Goal: Information Seeking & Learning: Find contact information

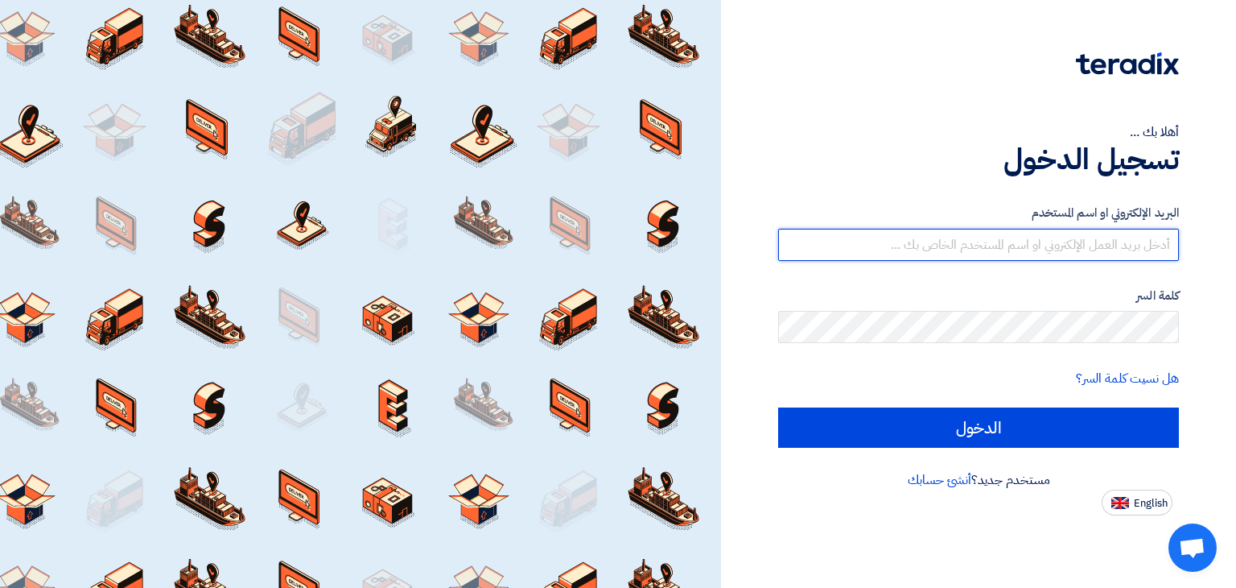
click at [1021, 242] on input "text" at bounding box center [978, 245] width 401 height 32
drag, startPoint x: 1169, startPoint y: 245, endPoint x: 1176, endPoint y: 271, distance: 27.3
click at [1169, 245] on input "[PERSON_NAME].shaker" at bounding box center [978, 245] width 401 height 32
click at [1170, 249] on input "@[PERSON_NAME].shaker" at bounding box center [978, 245] width 401 height 32
click at [1004, 244] on input "@[PERSON_NAME].shaker" at bounding box center [978, 245] width 401 height 32
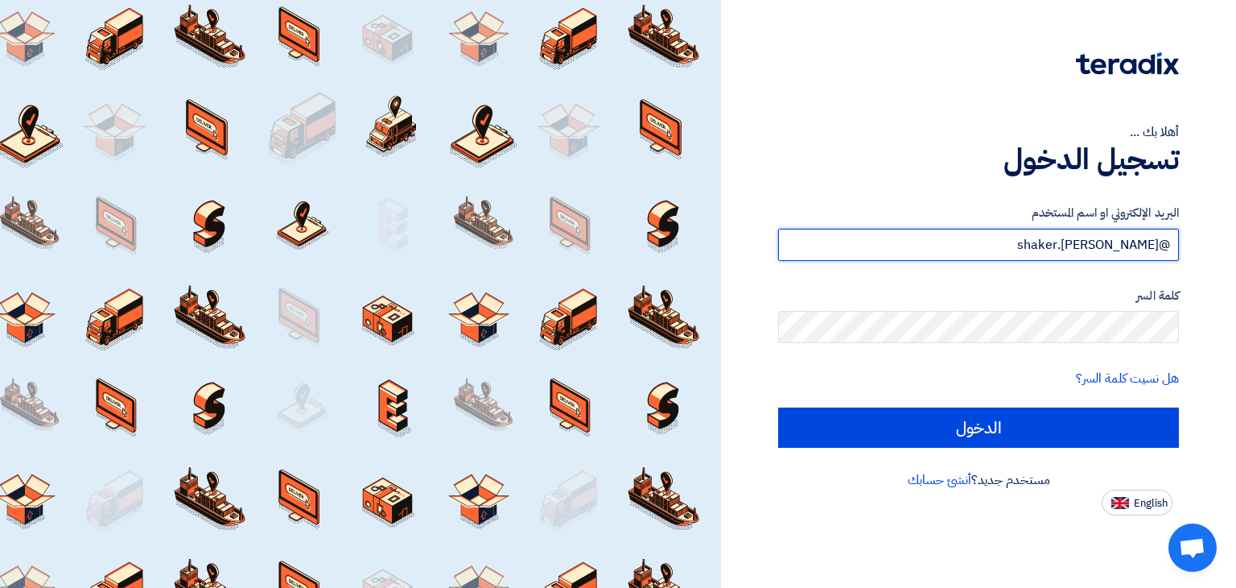
click at [1004, 244] on input "@[PERSON_NAME].shaker" at bounding box center [978, 245] width 401 height 32
type input "[PERSON_NAME][EMAIL_ADDRESS][DOMAIN_NAME]"
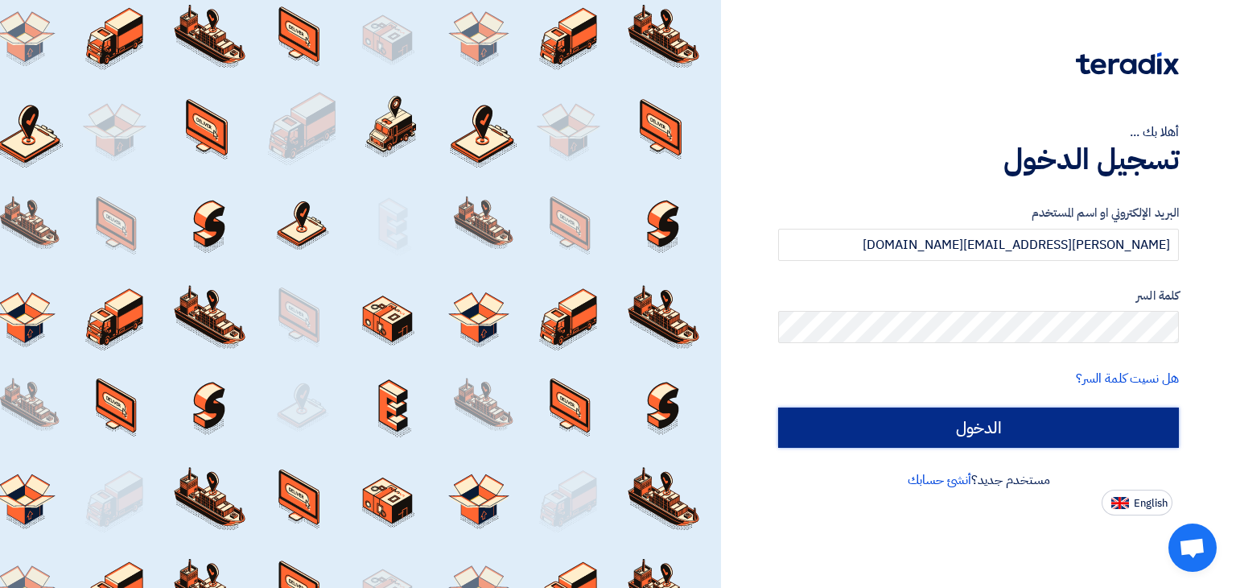
click at [1066, 423] on input "الدخول" at bounding box center [978, 427] width 401 height 40
type input "Sign in"
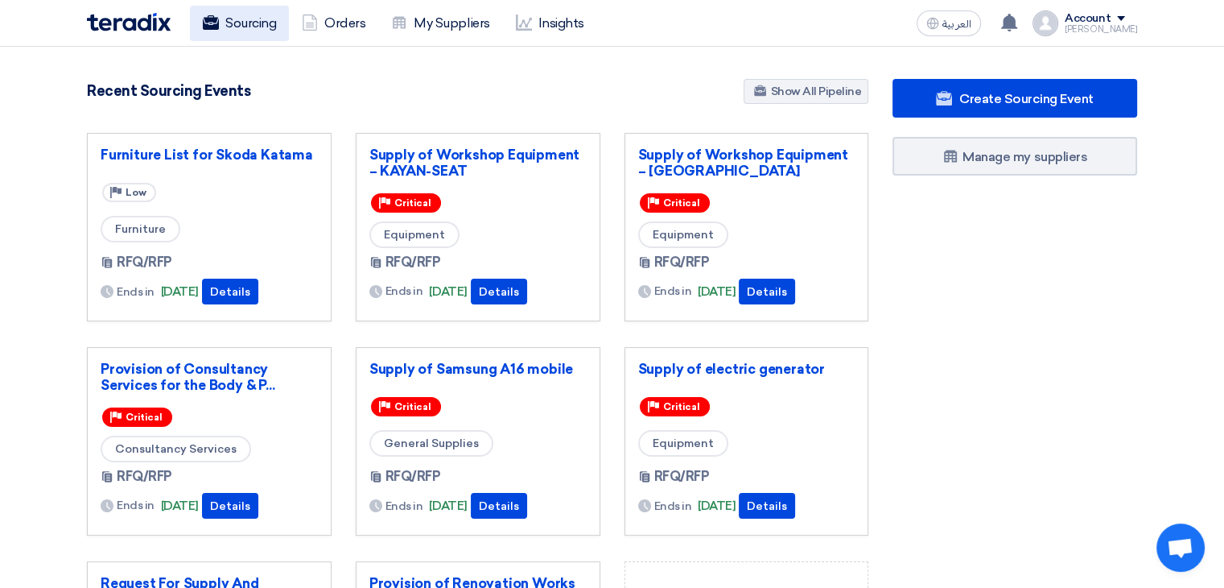
click at [234, 21] on link "Sourcing" at bounding box center [239, 23] width 99 height 35
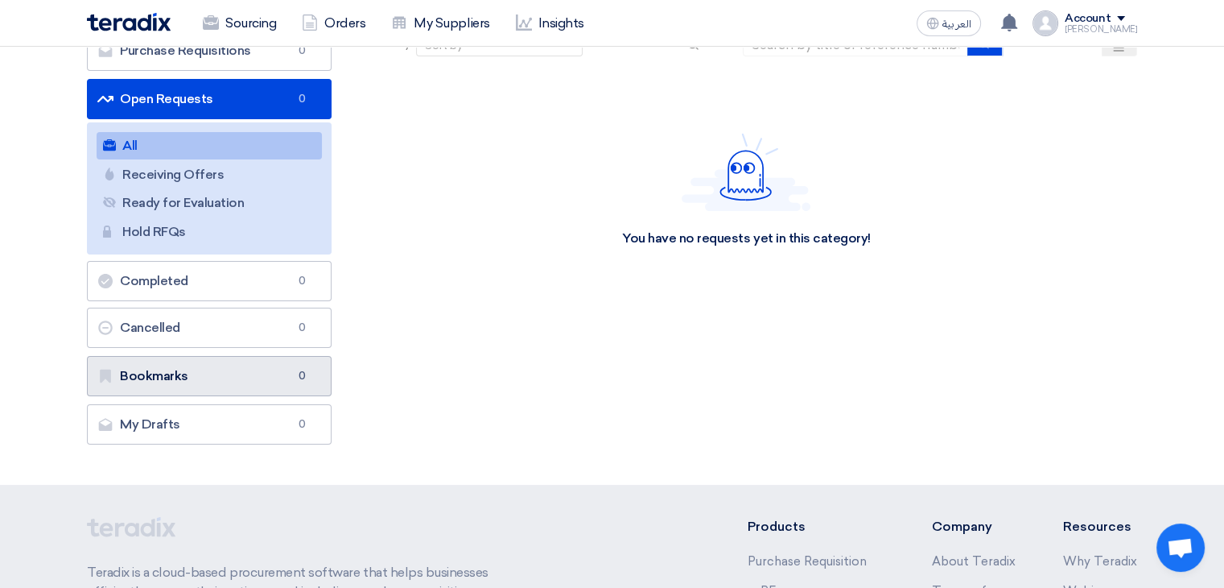
scroll to position [161, 0]
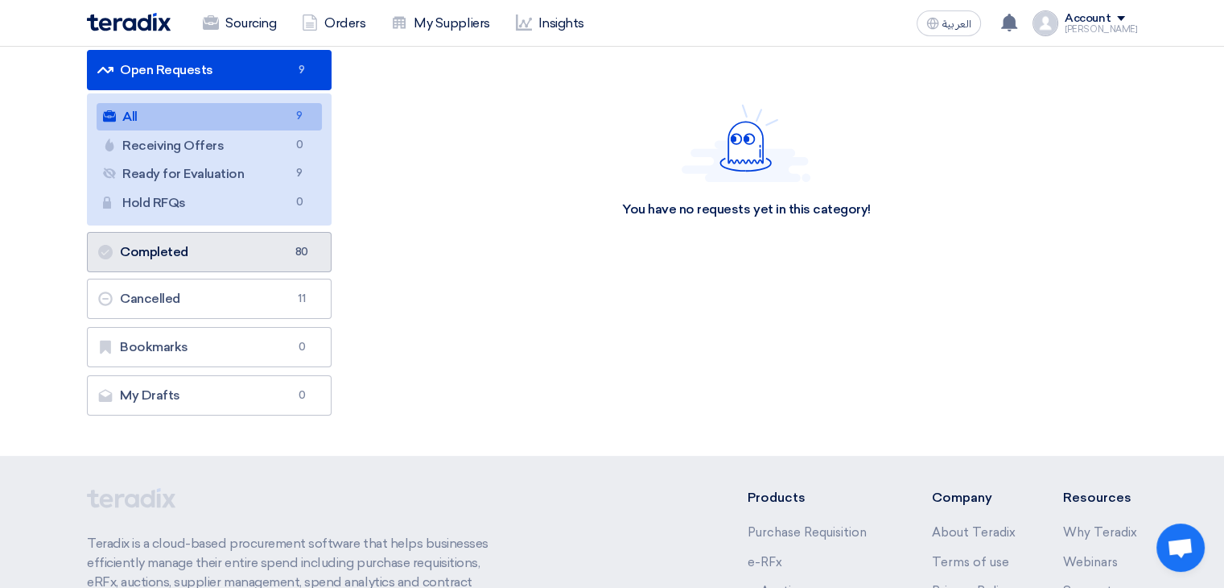
click at [189, 247] on link "Completed Completed 80" at bounding box center [209, 252] width 245 height 40
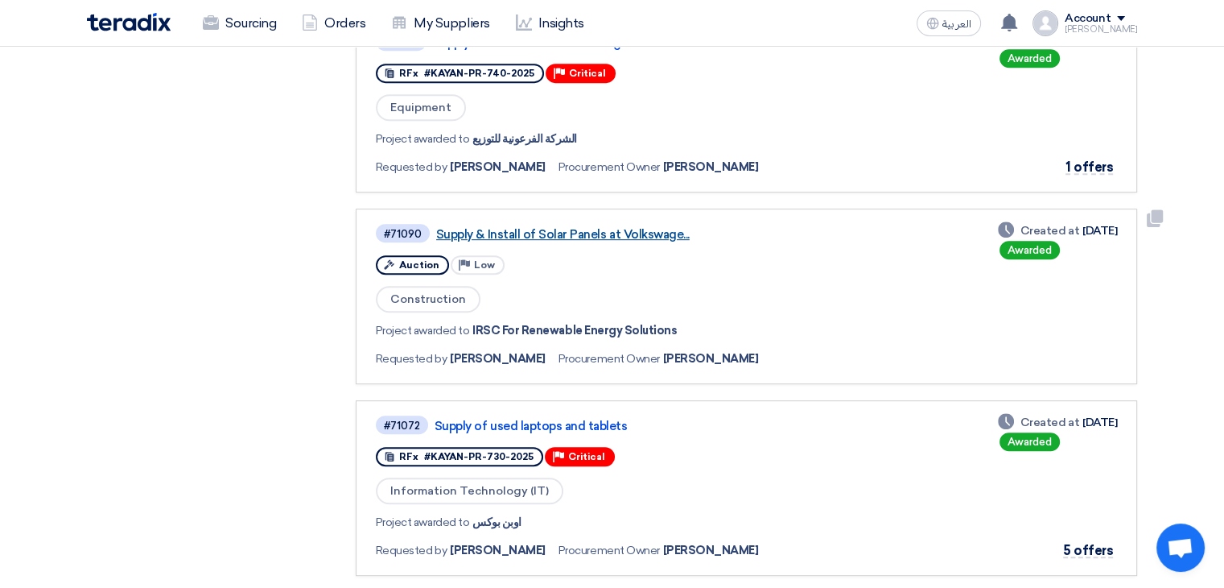
scroll to position [805, 0]
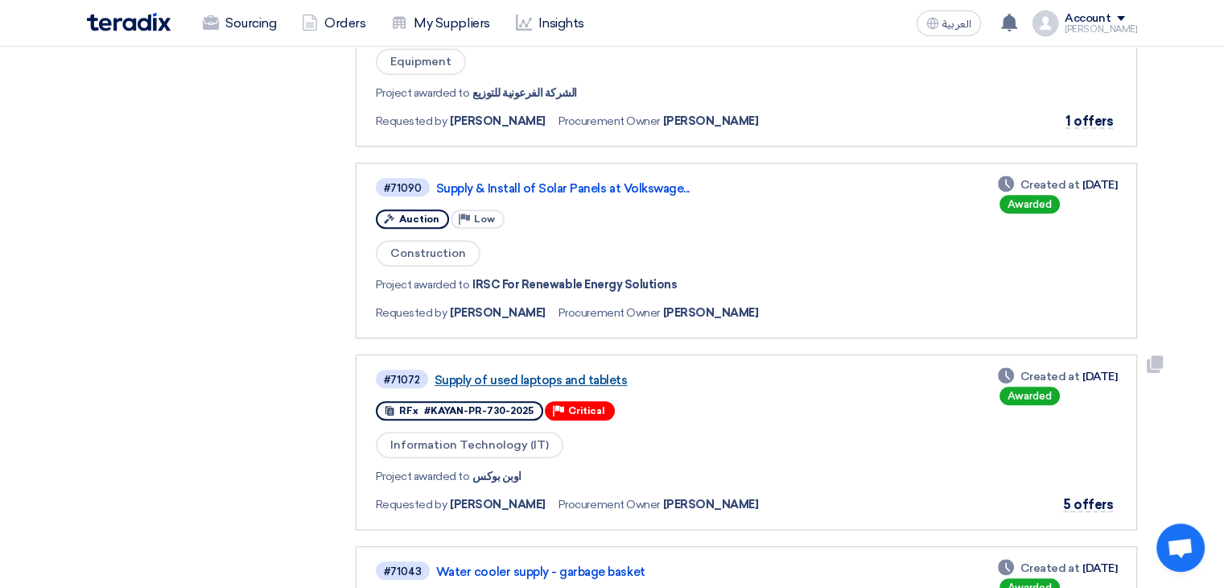
click at [565, 373] on link "Supply of used laptops and tablets" at bounding box center [636, 380] width 402 height 14
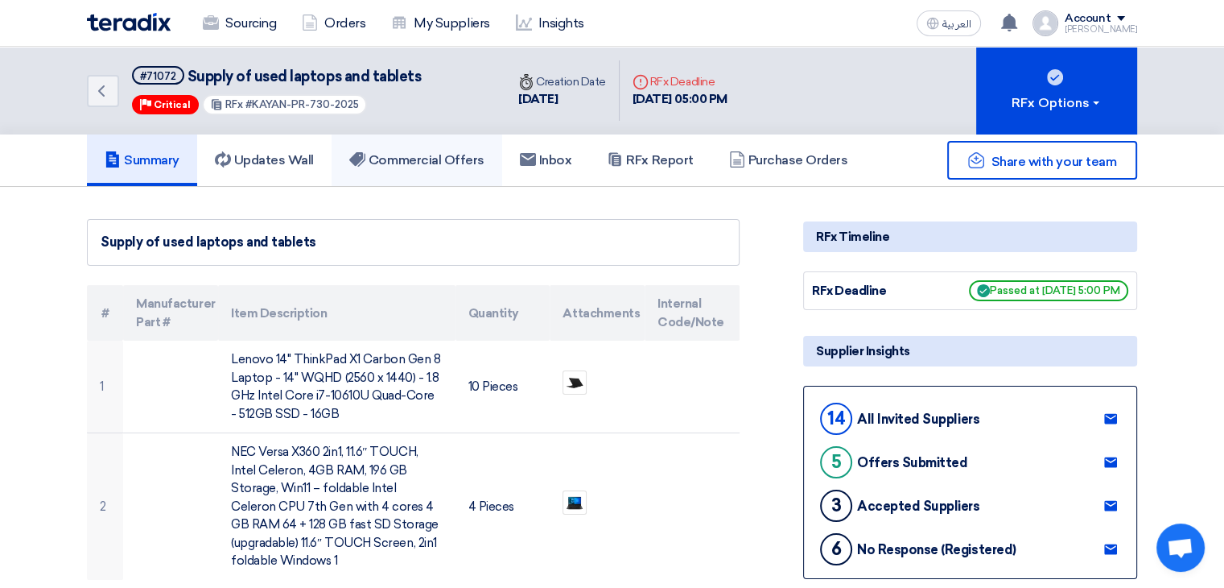
click at [451, 167] on link "Commercial Offers" at bounding box center [417, 160] width 171 height 52
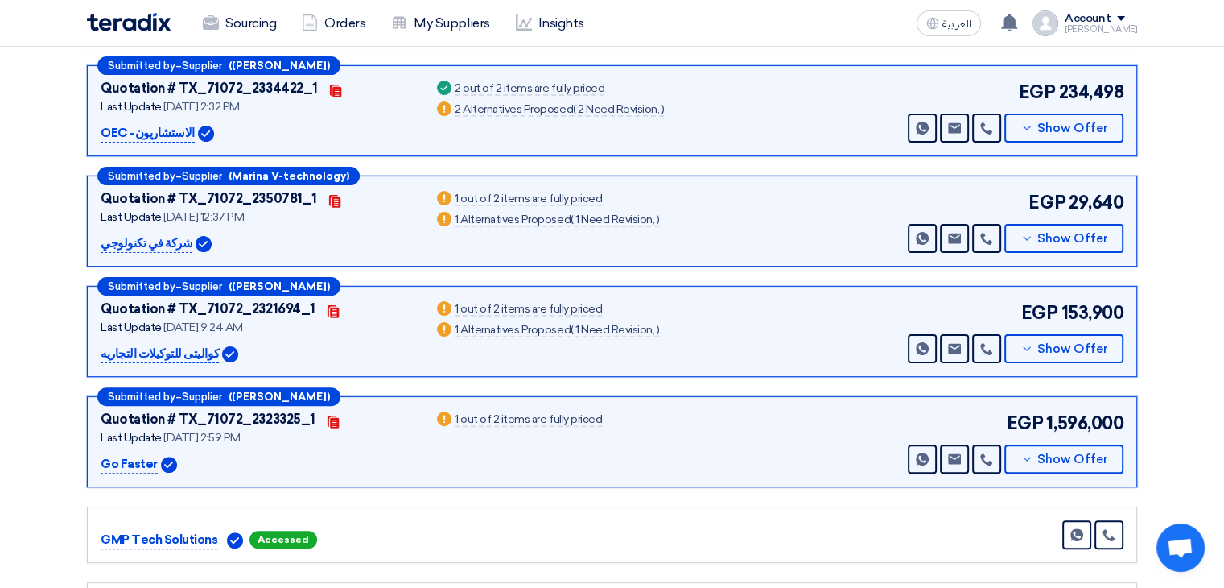
scroll to position [402, 0]
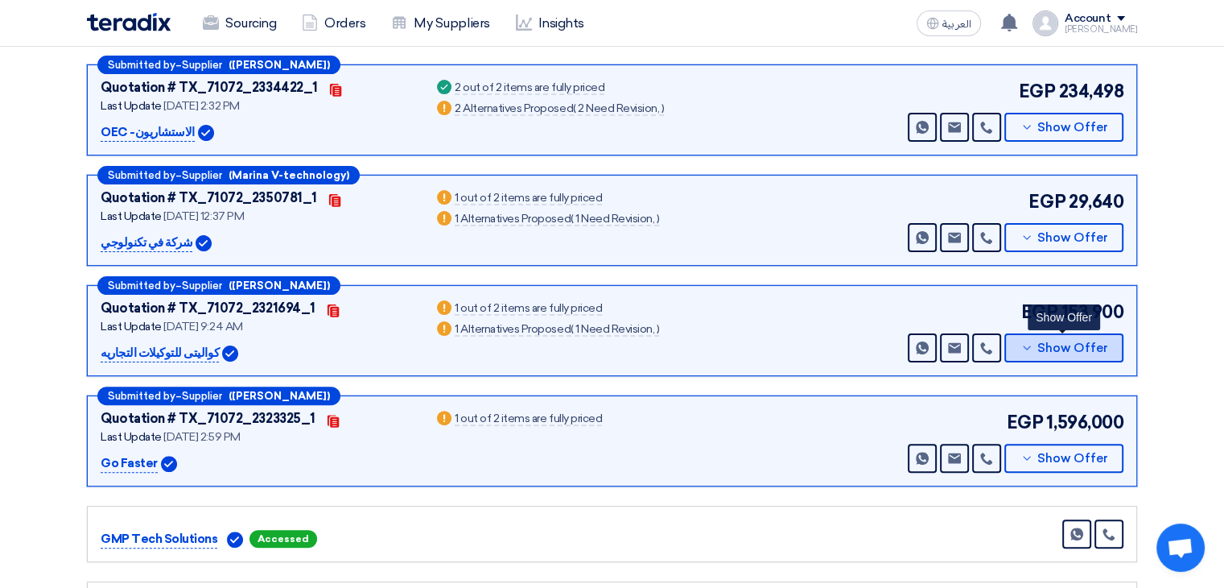
click at [1042, 347] on span "Show Offer" at bounding box center [1072, 348] width 71 height 12
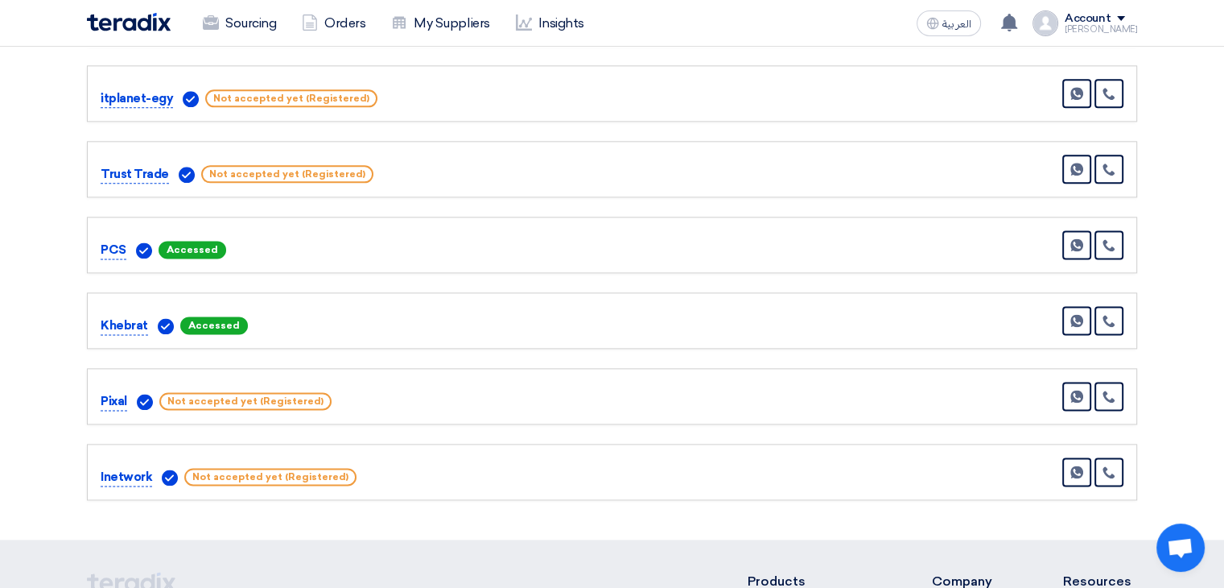
scroll to position [2093, 0]
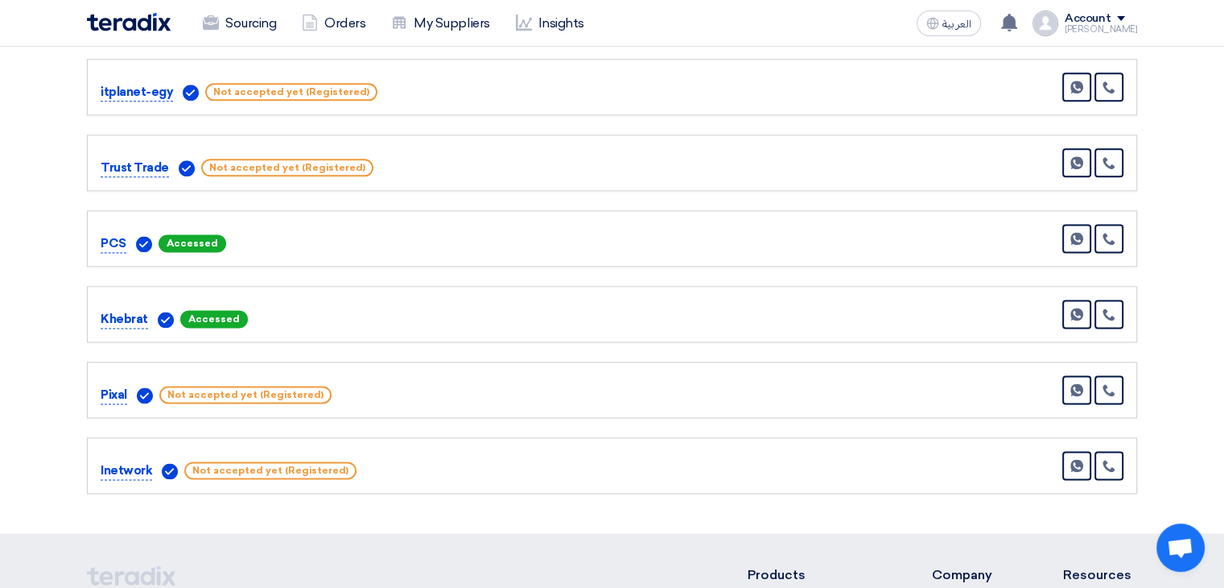
click at [133, 310] on p "Khebrat" at bounding box center [124, 319] width 47 height 19
click at [1107, 307] on icon at bounding box center [1109, 313] width 13 height 13
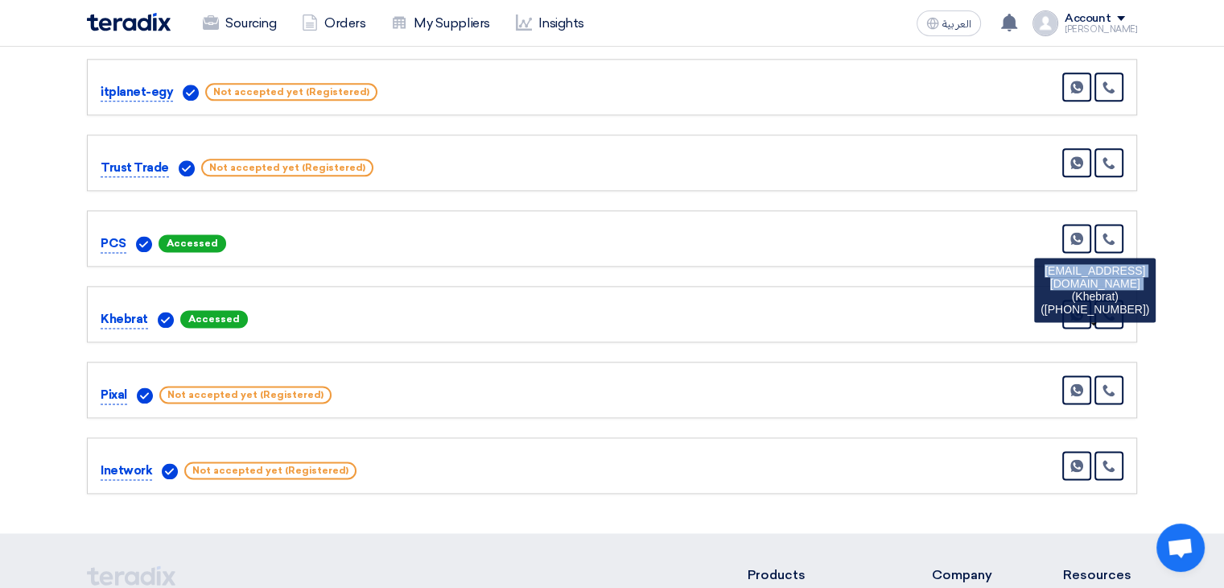
drag, startPoint x: 1181, startPoint y: 262, endPoint x: 1032, endPoint y: 265, distance: 148.9
copy bs-tooltip-container "[EMAIL_ADDRESS][DOMAIN_NAME]"
